Goal: Check status: Check status

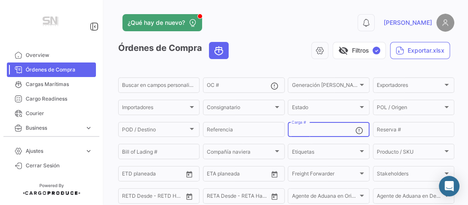
click at [320, 131] on input "Carga #" at bounding box center [322, 131] width 63 height 6
paste input "WHSU 516.207-9"
type input "WHSU5162079"
click at [279, 45] on div "visibility_off Filtros ✓ Exportar.xlsx" at bounding box center [344, 50] width 219 height 17
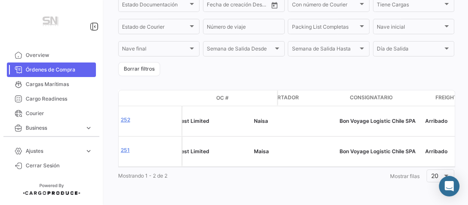
scroll to position [0, 0]
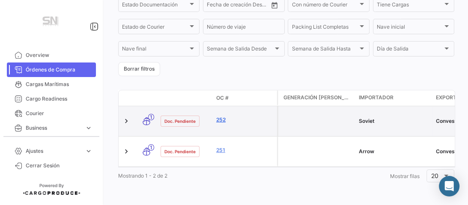
click at [224, 116] on link "252" at bounding box center [244, 120] width 57 height 8
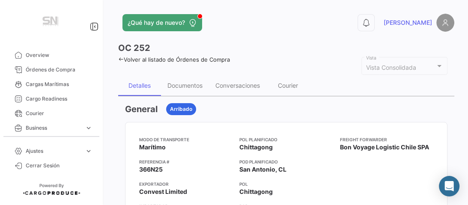
click at [122, 58] on icon at bounding box center [121, 59] width 6 height 6
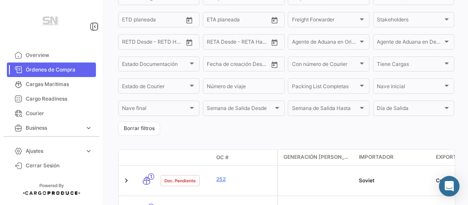
scroll to position [219, 0]
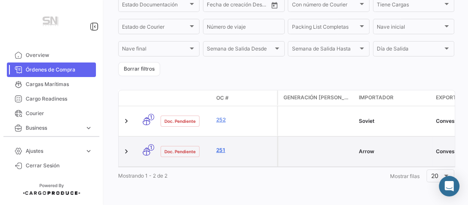
click at [221, 146] on link "251" at bounding box center [244, 150] width 57 height 8
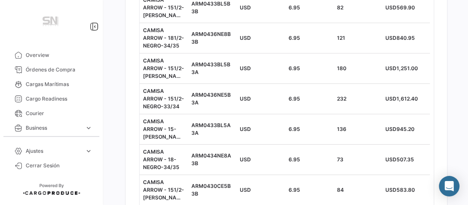
scroll to position [4416, 0]
